Goal: Book appointment/travel/reservation

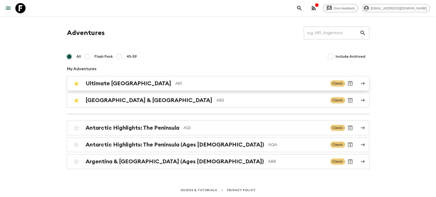
click at [118, 84] on h2 "Ultimate [GEOGRAPHIC_DATA]" at bounding box center [129, 83] width 86 height 7
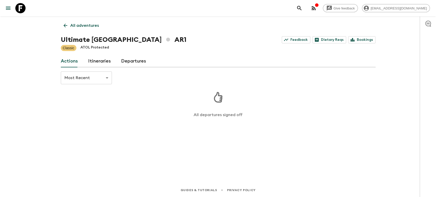
click at [134, 63] on link "Departures" at bounding box center [133, 61] width 25 height 12
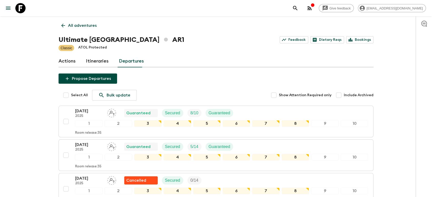
click at [87, 26] on p "All adventures" at bounding box center [82, 25] width 29 height 6
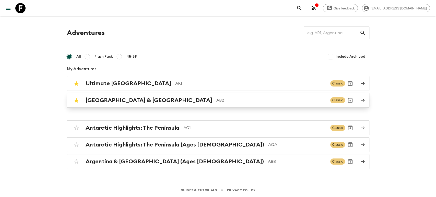
click at [217, 99] on p "AB2" at bounding box center [272, 100] width 110 height 6
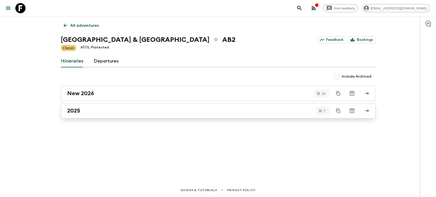
click at [160, 114] on div "2025" at bounding box center [213, 111] width 292 height 7
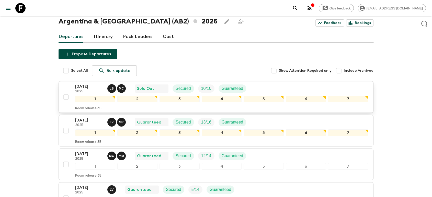
scroll to position [28, 0]
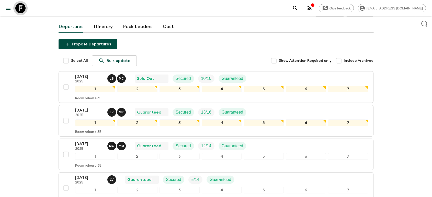
click at [26, 6] on link at bounding box center [20, 8] width 14 height 14
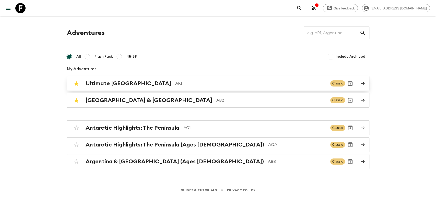
click at [134, 87] on div "Ultimate Argentina AR1 Classic" at bounding box center [208, 83] width 274 height 10
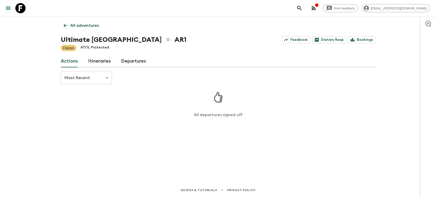
click at [123, 65] on link "Departures" at bounding box center [133, 61] width 25 height 12
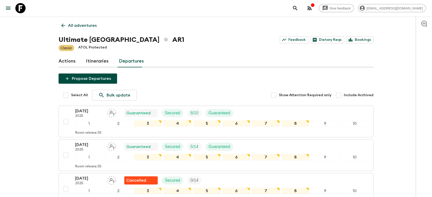
click at [69, 24] on p "All adventures" at bounding box center [82, 25] width 29 height 6
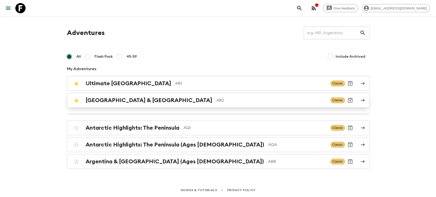
click at [160, 94] on link "Argentina & [GEOGRAPHIC_DATA] AB2 Classic" at bounding box center [218, 100] width 303 height 15
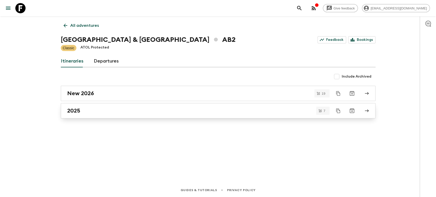
click at [78, 106] on link "2025" at bounding box center [218, 110] width 315 height 15
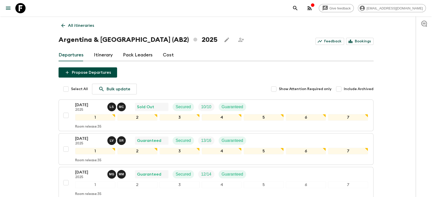
click at [65, 26] on icon at bounding box center [63, 26] width 6 height 6
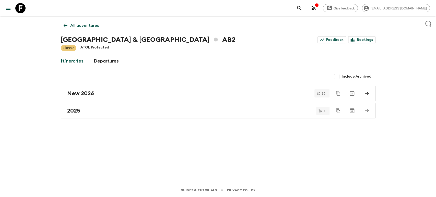
click at [112, 62] on link "Departures" at bounding box center [106, 61] width 25 height 12
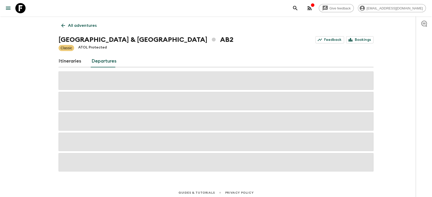
click at [81, 27] on p "All adventures" at bounding box center [82, 25] width 29 height 6
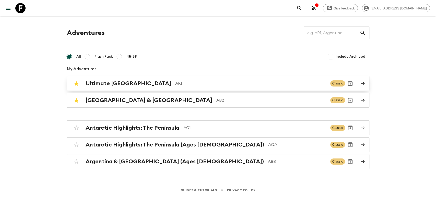
click at [145, 88] on div "Ultimate Argentina AR1 Classic" at bounding box center [208, 83] width 274 height 10
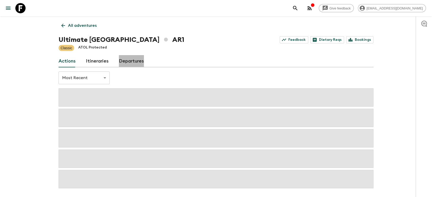
click at [138, 62] on link "Departures" at bounding box center [131, 61] width 25 height 12
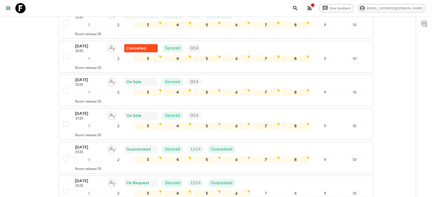
scroll to position [171, 0]
